Goal: Task Accomplishment & Management: Check status

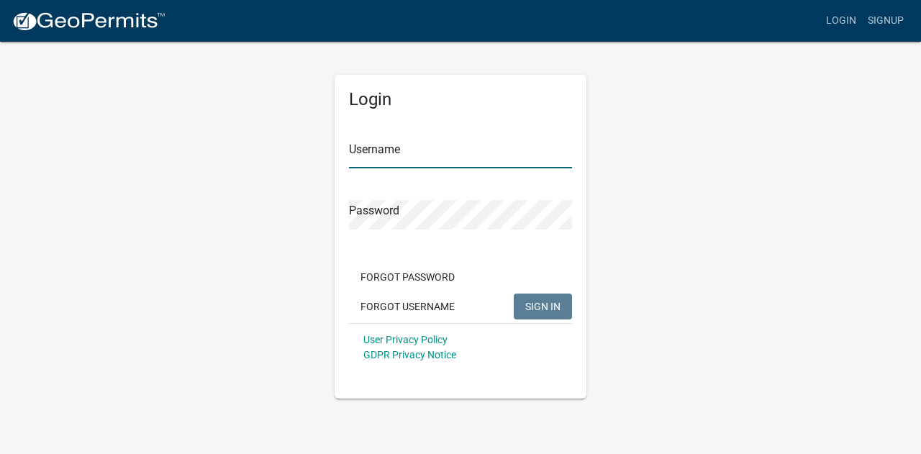
type input "afalkner"
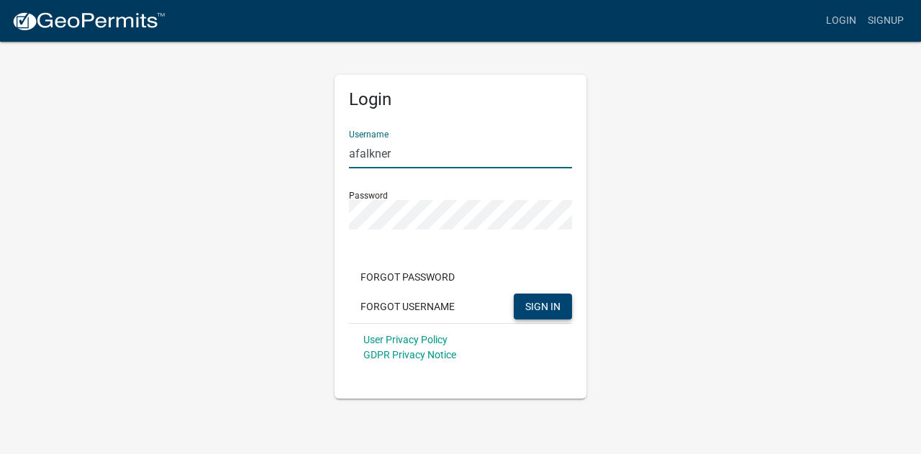
click at [555, 308] on span "SIGN IN" at bounding box center [542, 306] width 35 height 12
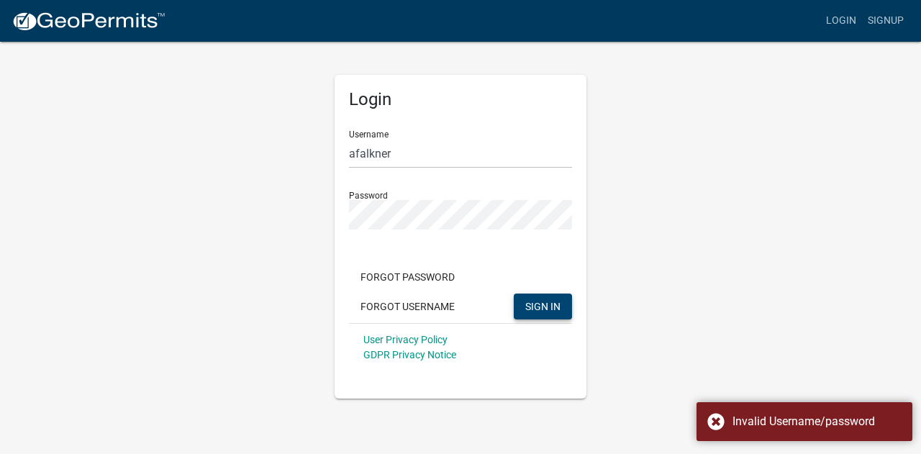
click at [547, 324] on div "User Privacy Policy GDPR Privacy Notice" at bounding box center [460, 347] width 223 height 48
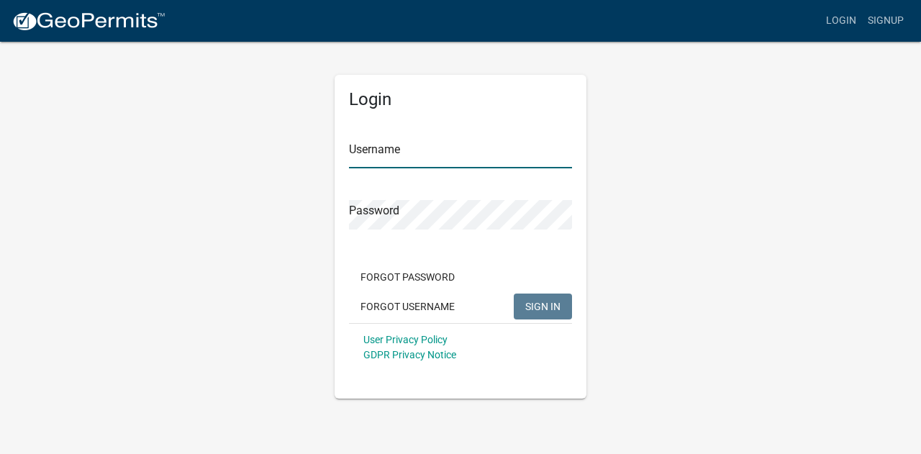
type input "afalkner"
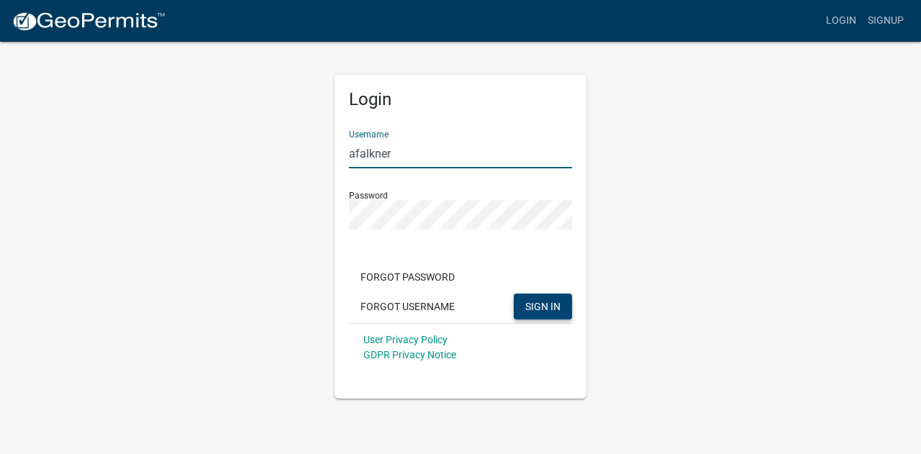
click at [556, 311] on span "SIGN IN" at bounding box center [542, 306] width 35 height 12
